Goal: Transaction & Acquisition: Subscribe to service/newsletter

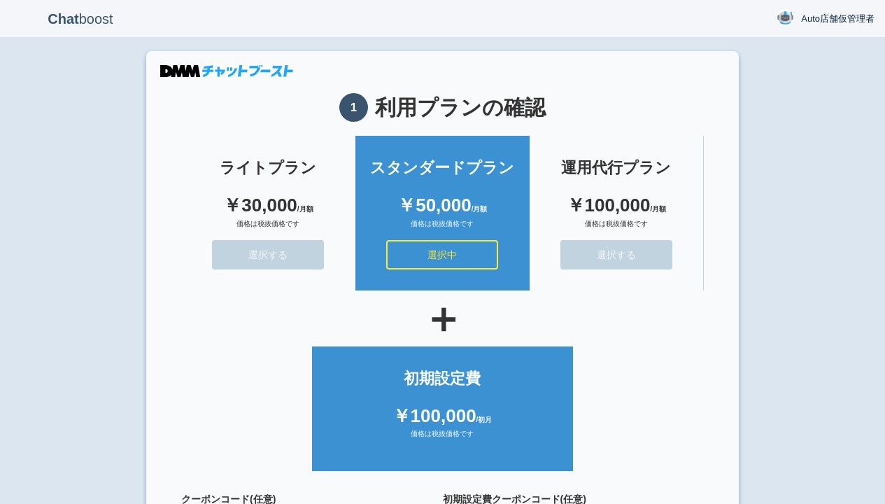
scroll to position [125, 0]
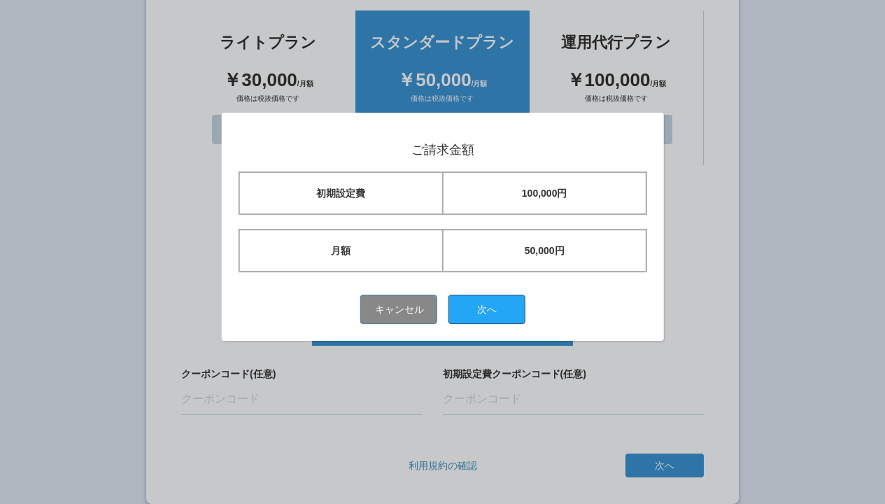
click at [492, 308] on button "次へ" at bounding box center [486, 308] width 77 height 29
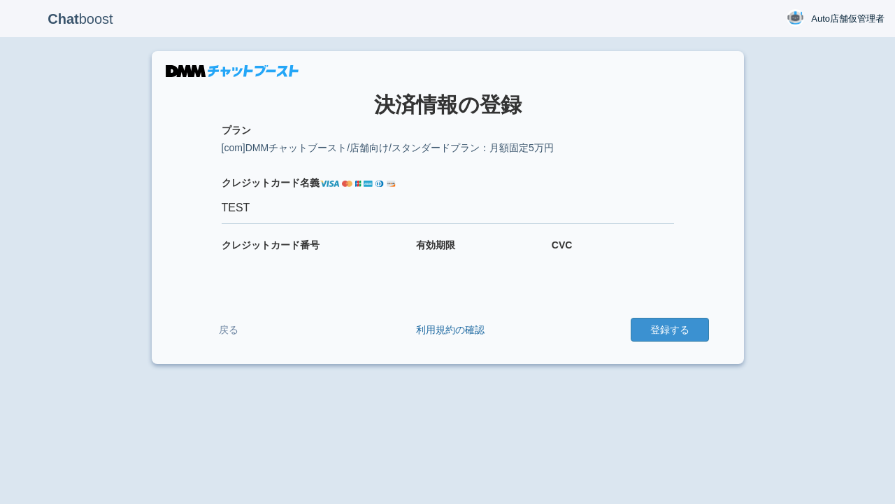
type input "TEST"
click at [669, 329] on button "登録する" at bounding box center [670, 330] width 78 height 24
